Goal: Check status: Check status

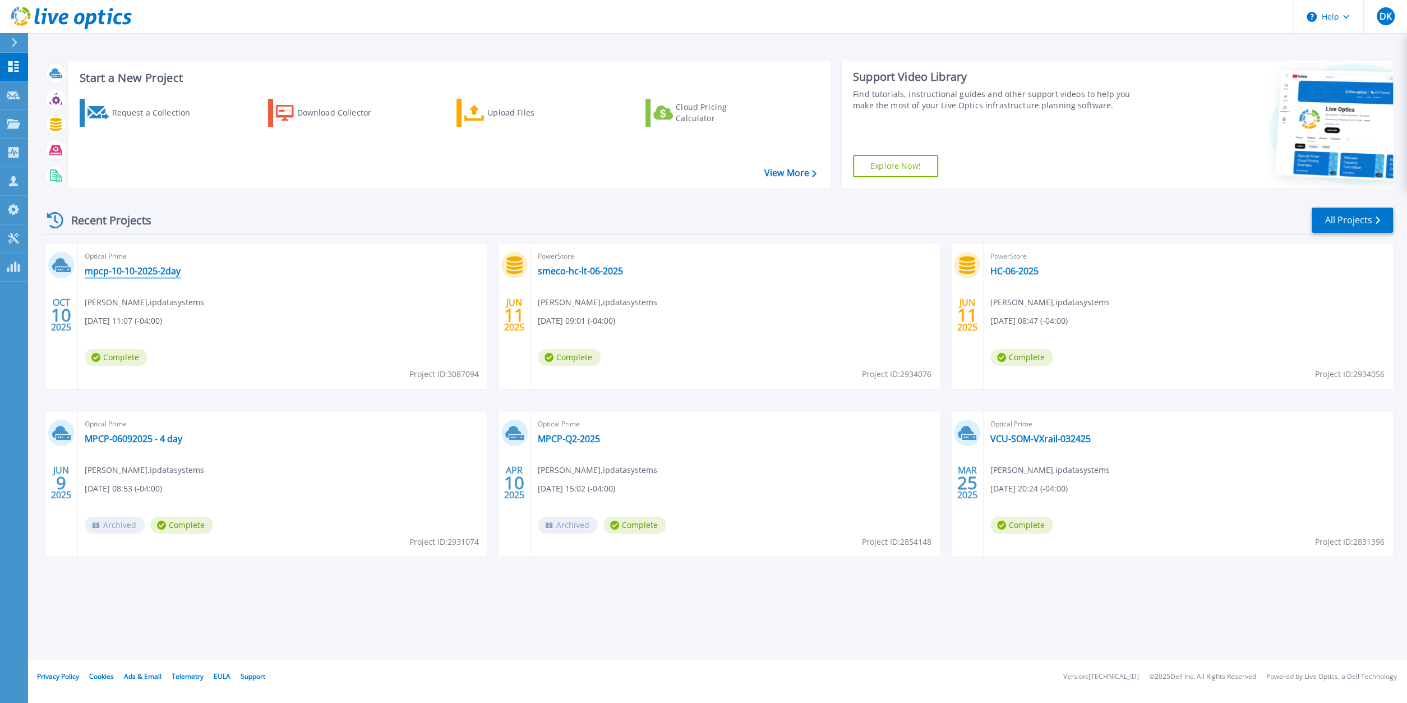
click at [149, 273] on link "mpcp-10-10-2025-2day" at bounding box center [133, 270] width 96 height 11
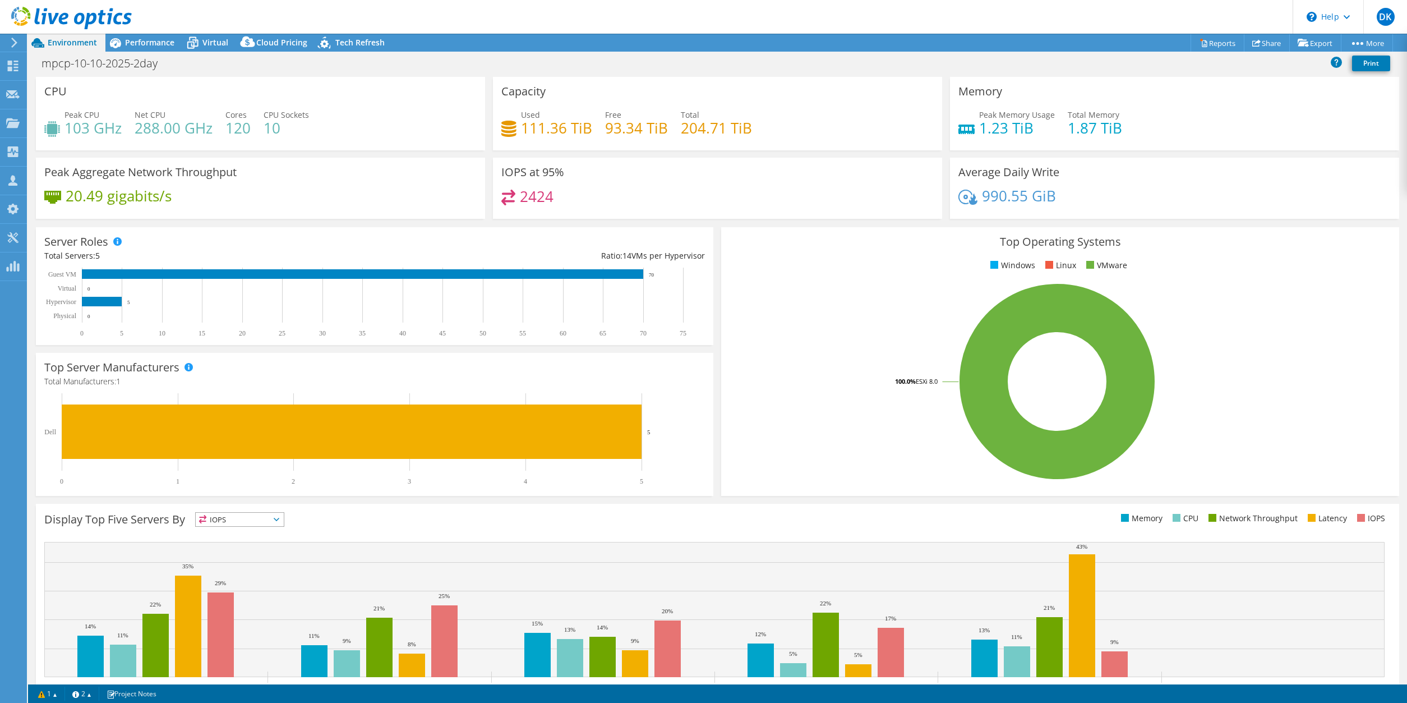
select select "USD"
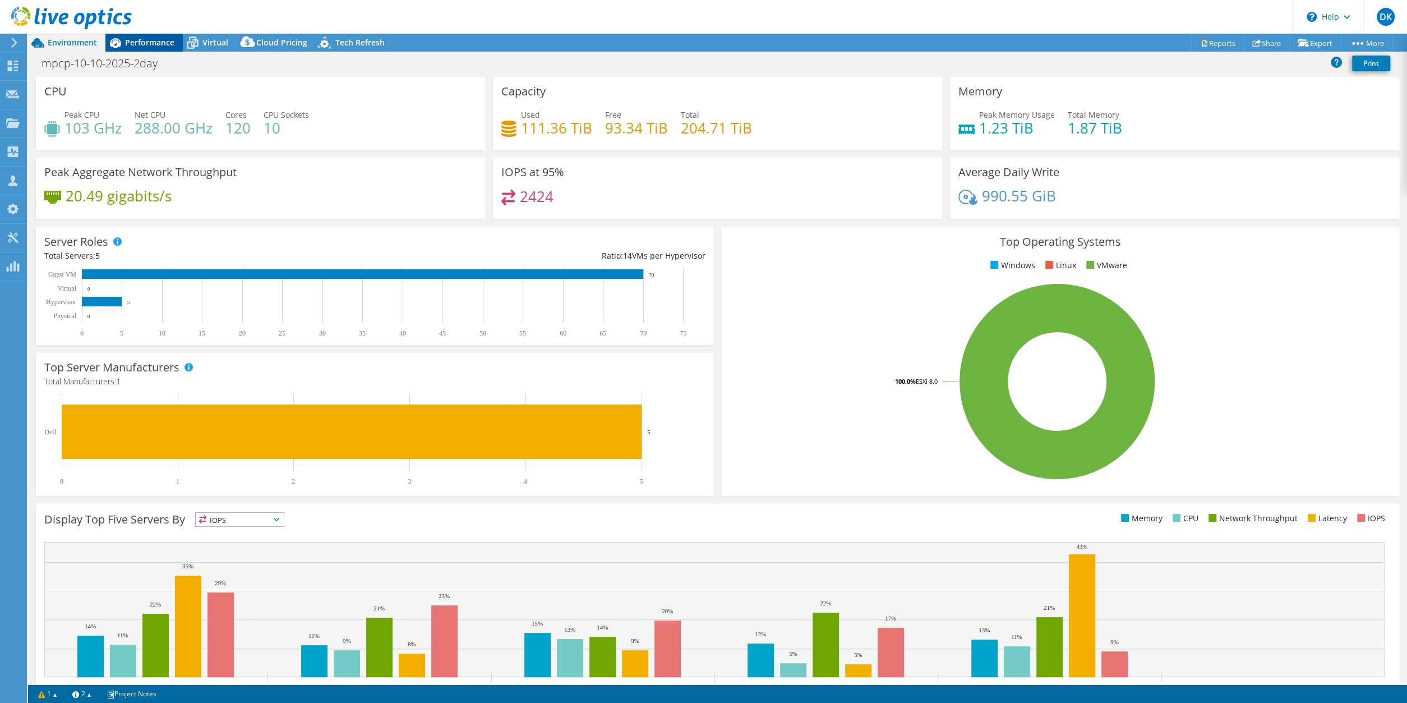
click at [152, 42] on span "Performance" at bounding box center [149, 42] width 49 height 11
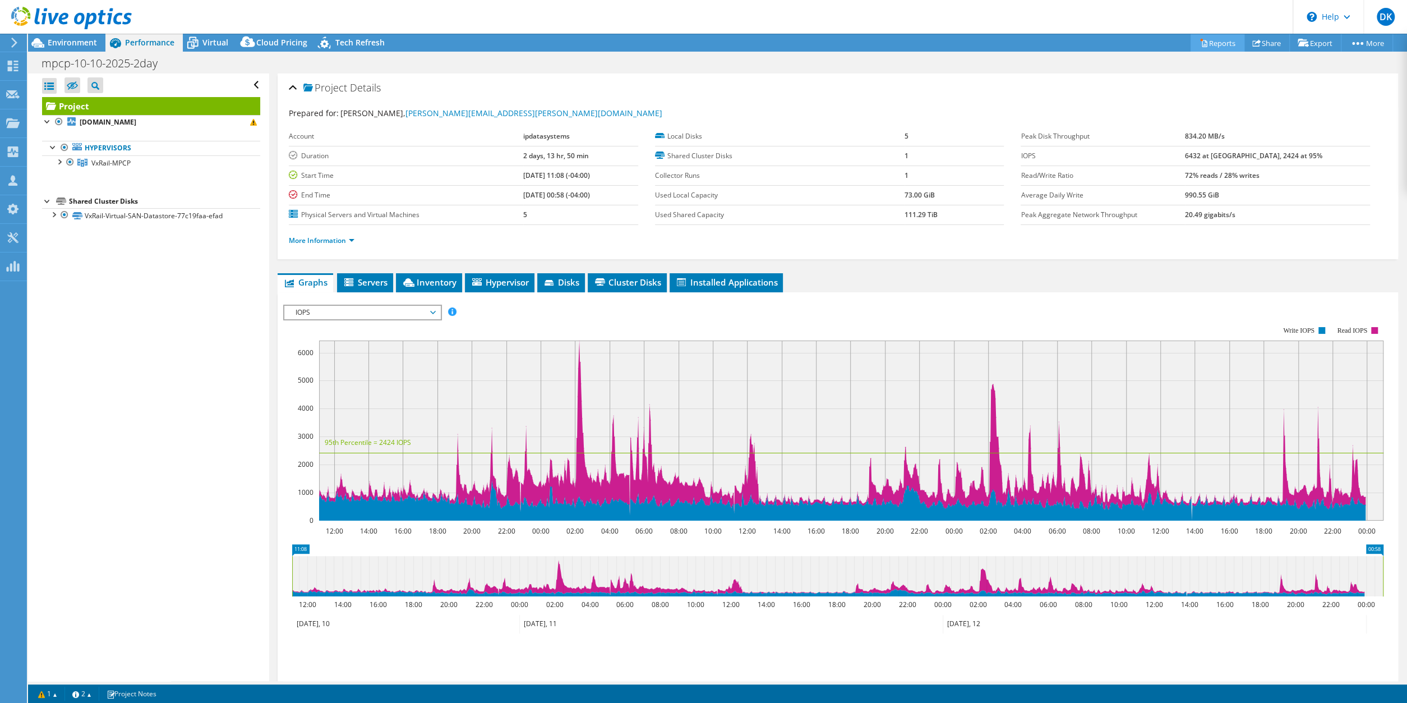
click at [1217, 44] on link "Reports" at bounding box center [1218, 42] width 54 height 17
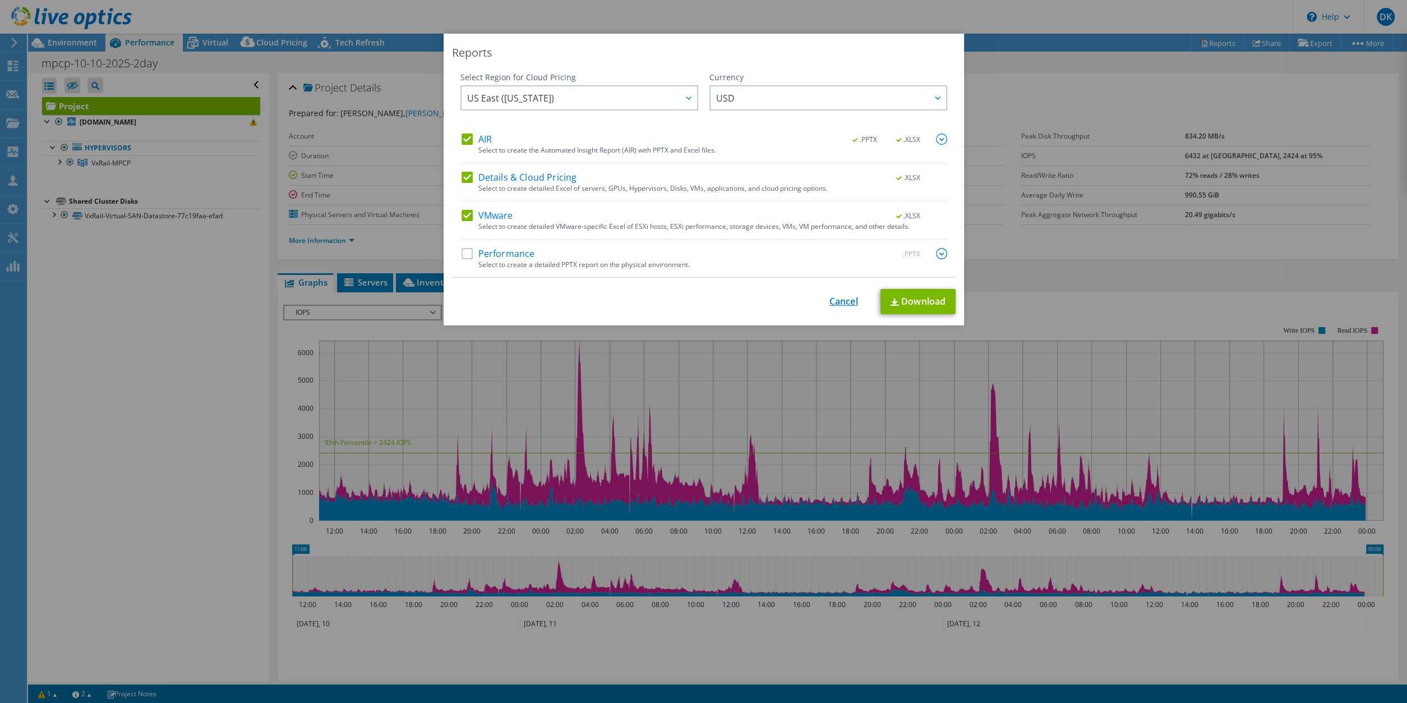
click at [848, 303] on link "Cancel" at bounding box center [844, 301] width 29 height 11
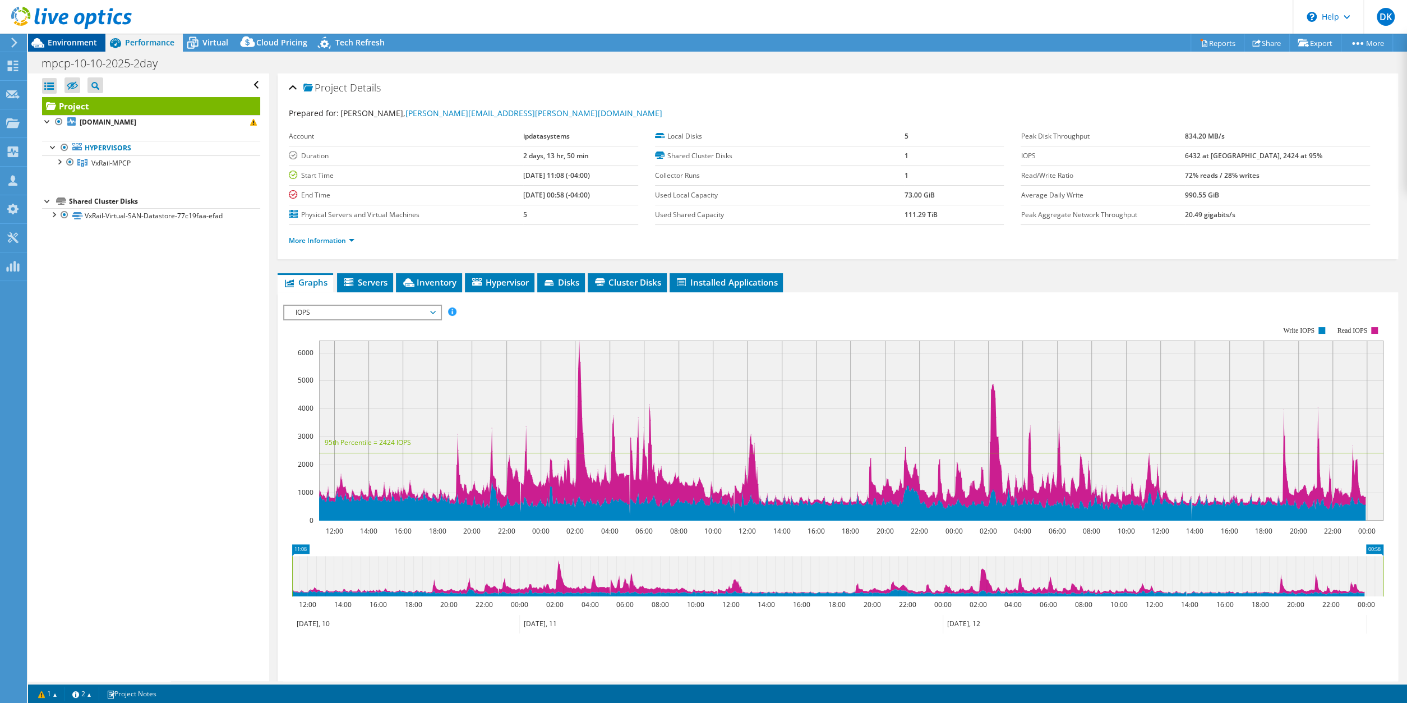
click at [76, 48] on span "Environment" at bounding box center [72, 42] width 49 height 11
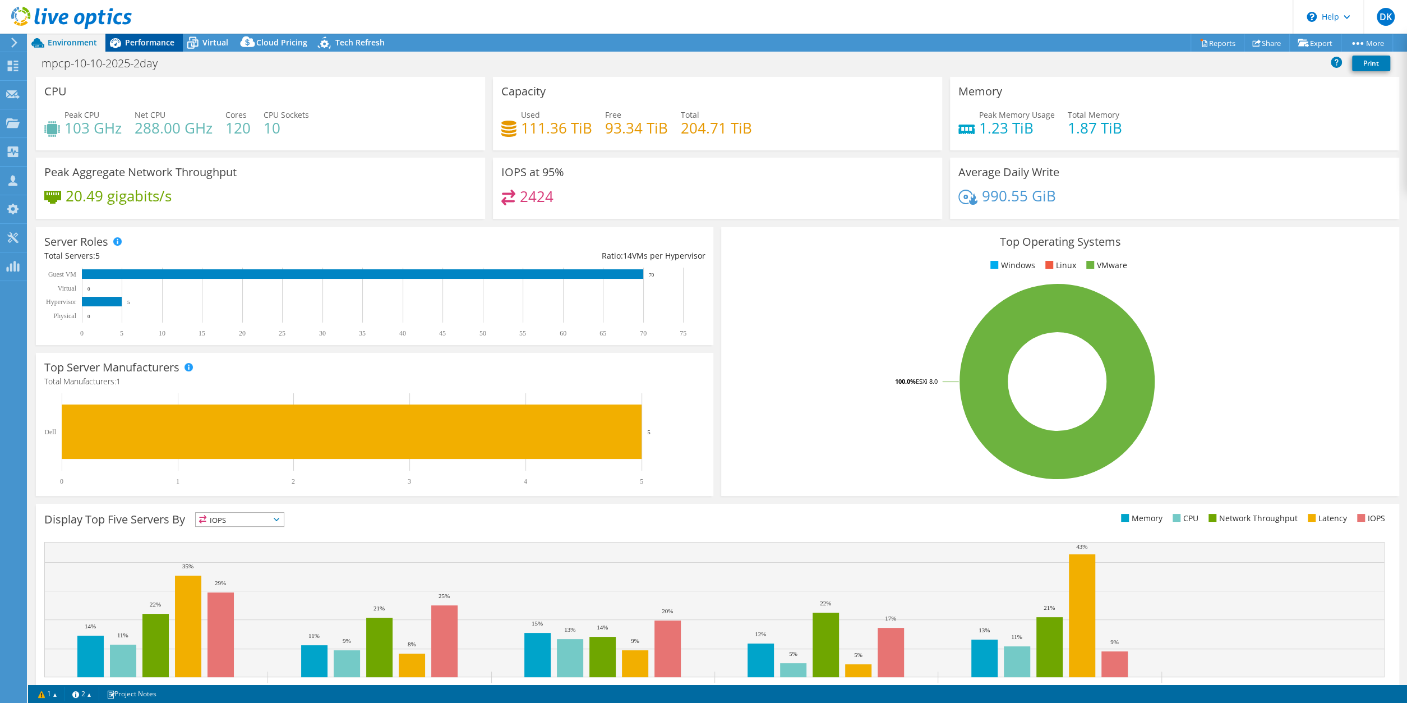
click at [158, 42] on span "Performance" at bounding box center [149, 42] width 49 height 11
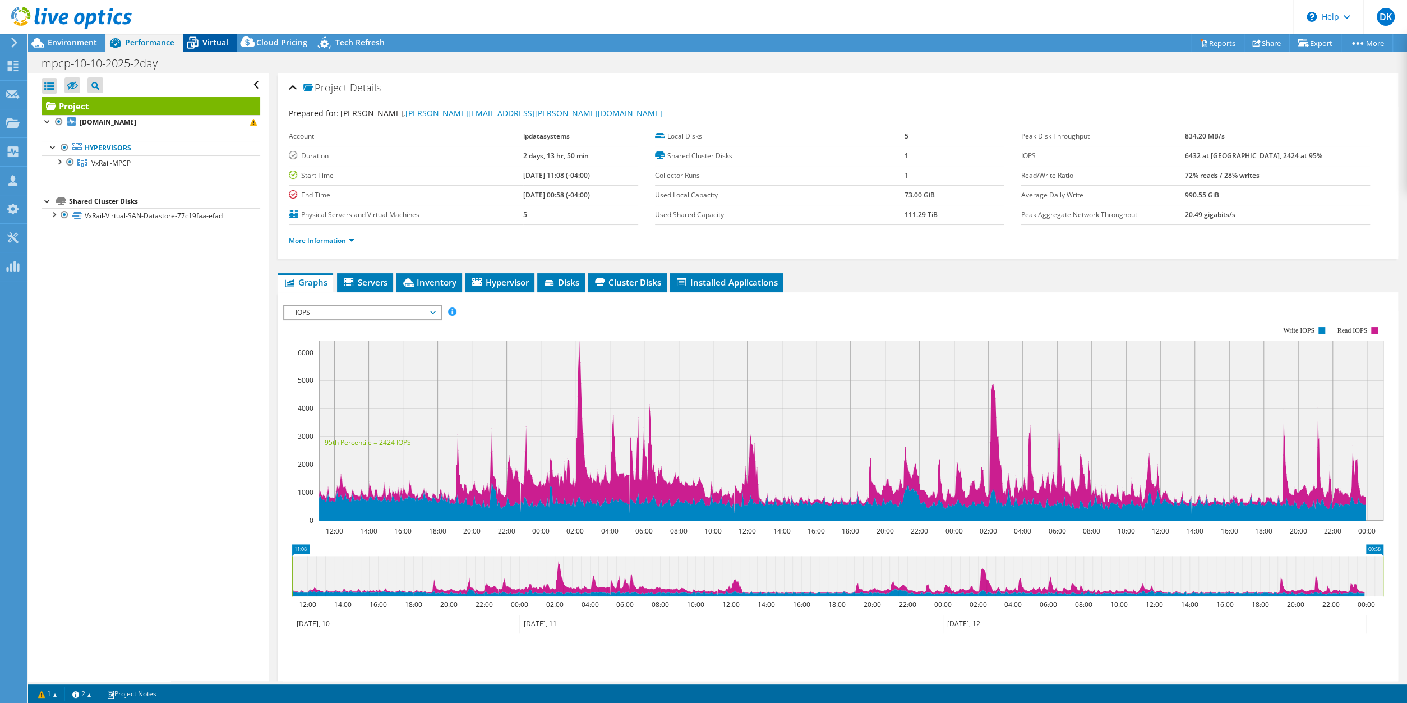
click at [217, 39] on span "Virtual" at bounding box center [215, 42] width 26 height 11
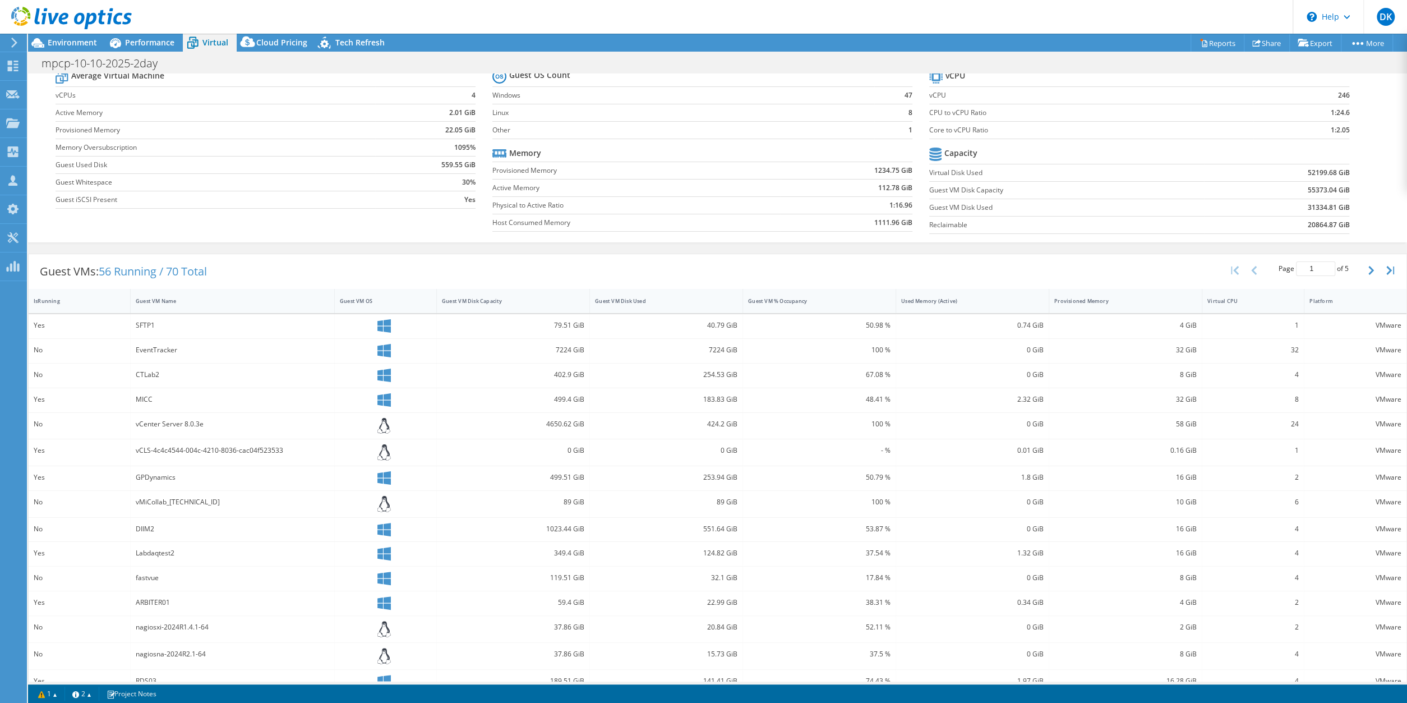
scroll to position [54, 0]
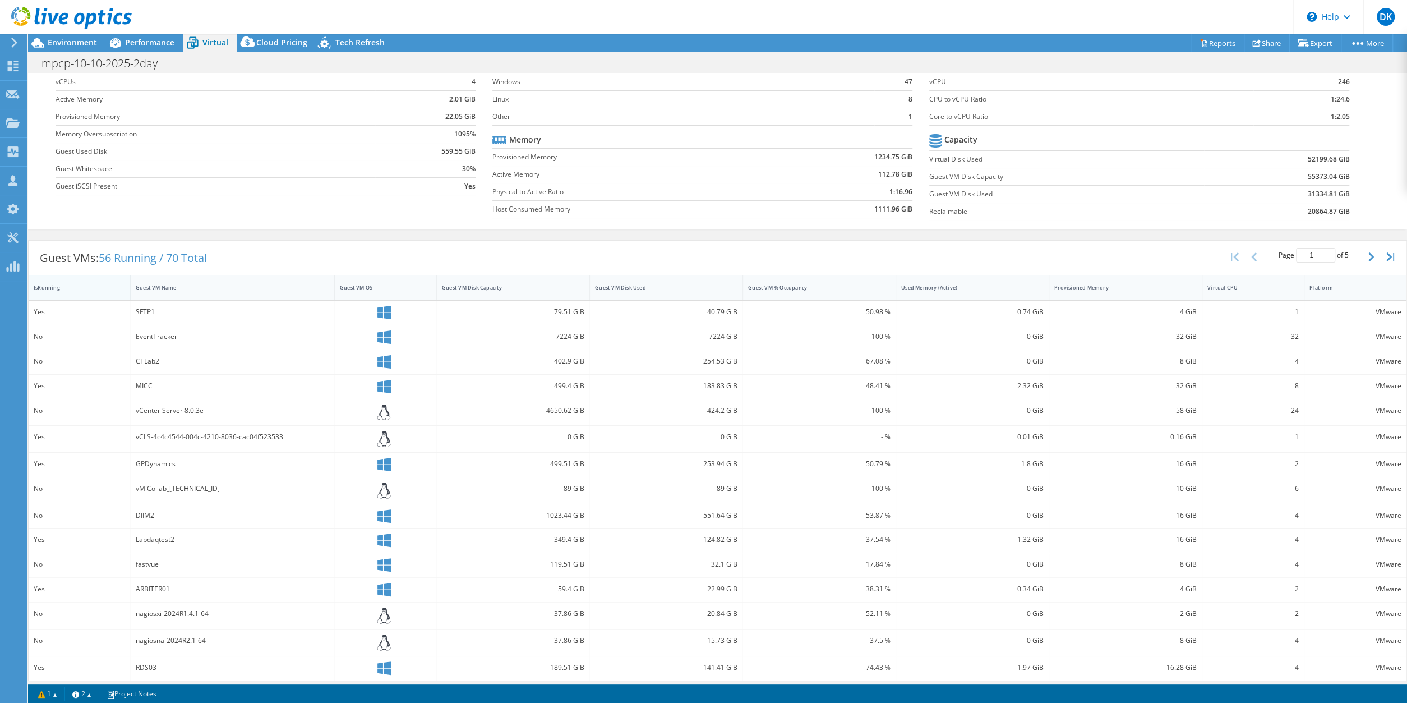
click at [50, 284] on div "IsRunning" at bounding box center [73, 287] width 78 height 7
click at [17, 40] on icon at bounding box center [14, 43] width 8 height 10
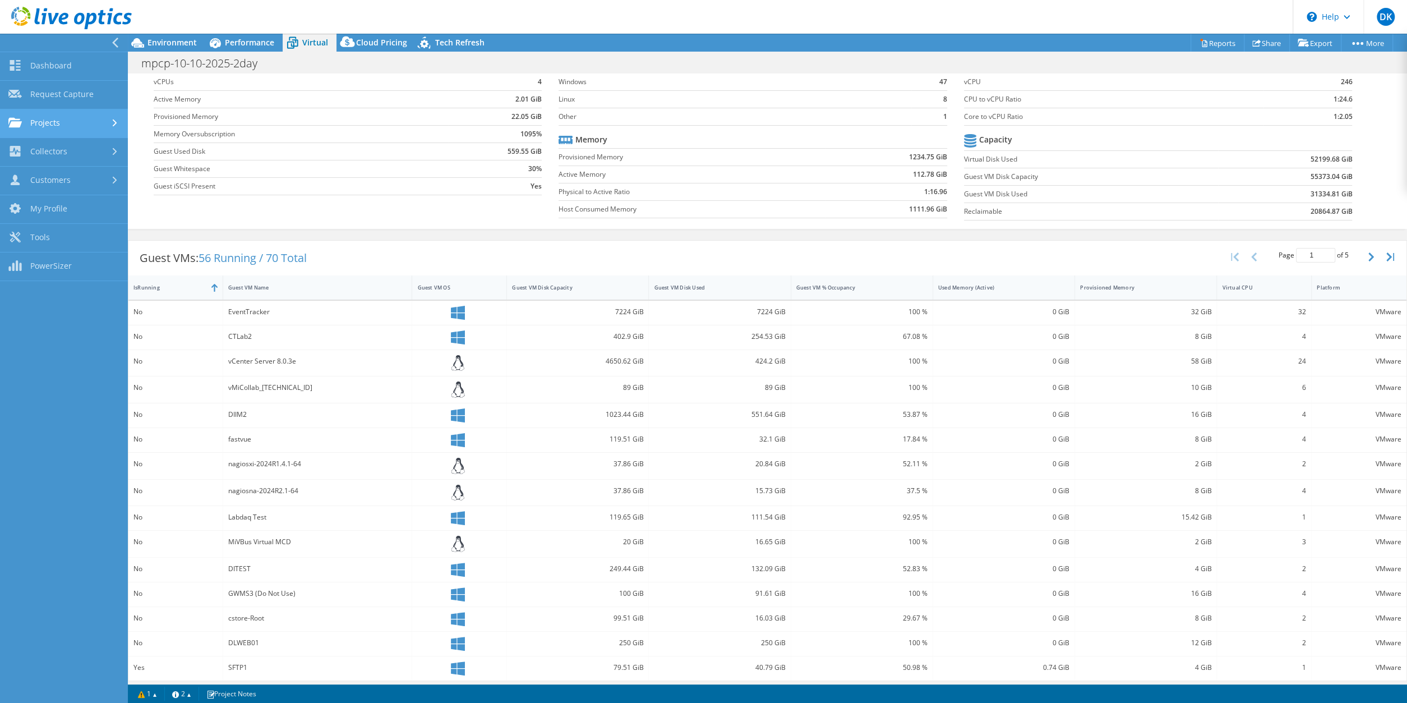
click at [116, 121] on icon at bounding box center [115, 122] width 4 height 7
click at [116, 121] on div at bounding box center [115, 125] width 7 height 12
click at [116, 151] on use at bounding box center [115, 151] width 4 height 7
click at [116, 151] on icon at bounding box center [115, 152] width 7 height 4
